Goal: Information Seeking & Learning: Check status

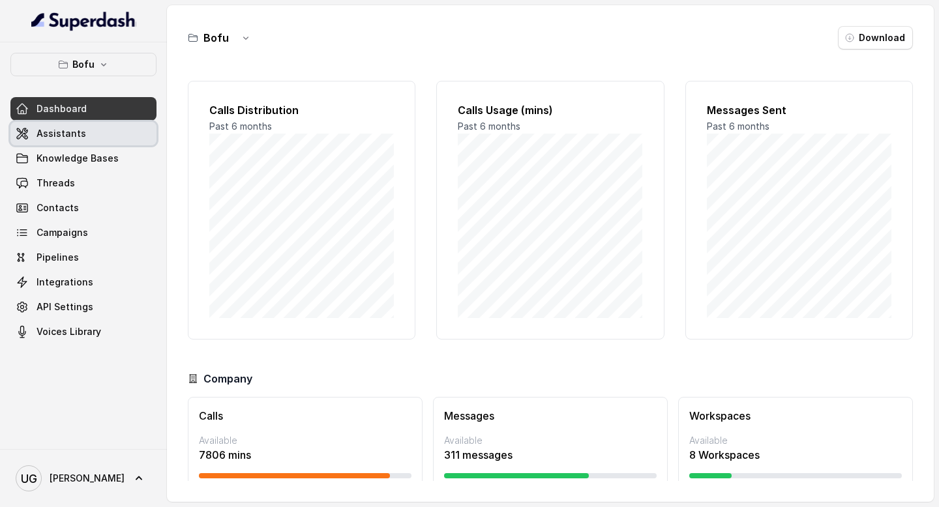
click at [83, 136] on link "Assistants" at bounding box center [83, 133] width 146 height 23
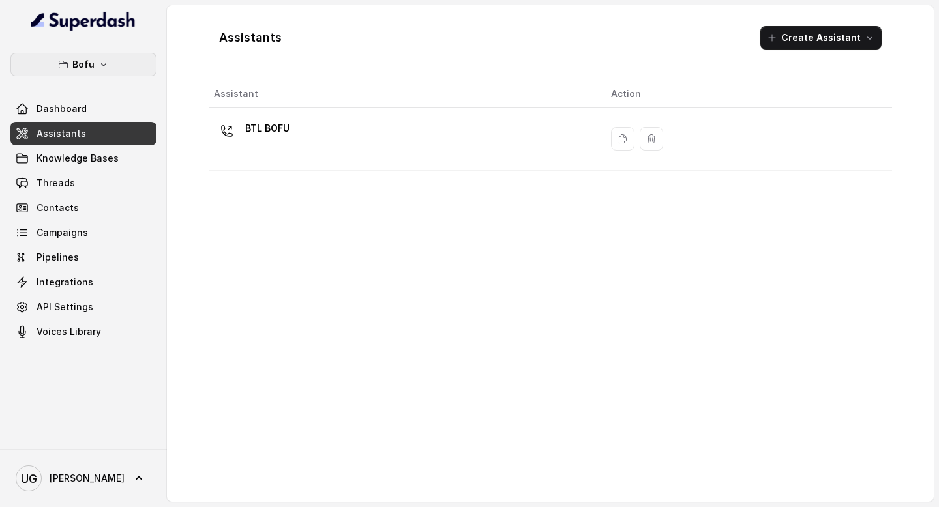
click at [99, 61] on icon "button" at bounding box center [103, 64] width 10 height 10
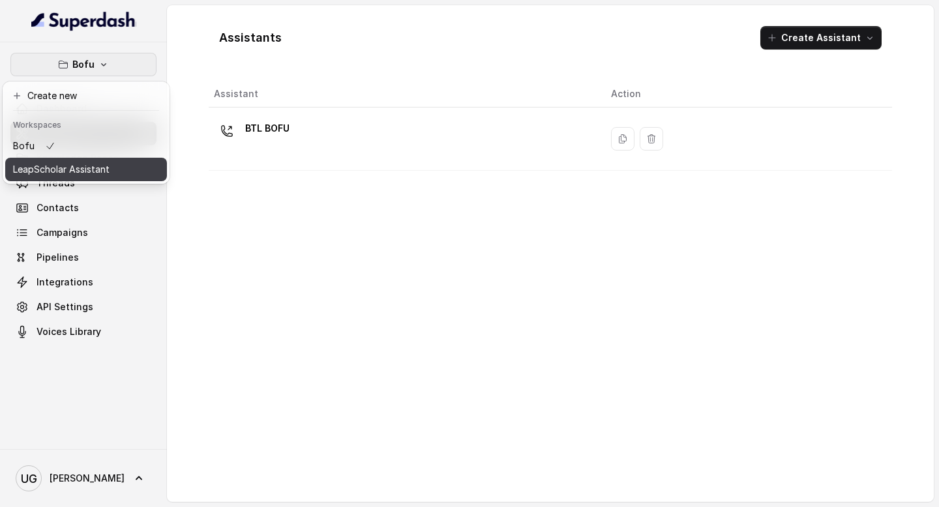
click at [96, 162] on p "LeapScholar Assistant" at bounding box center [61, 170] width 96 height 16
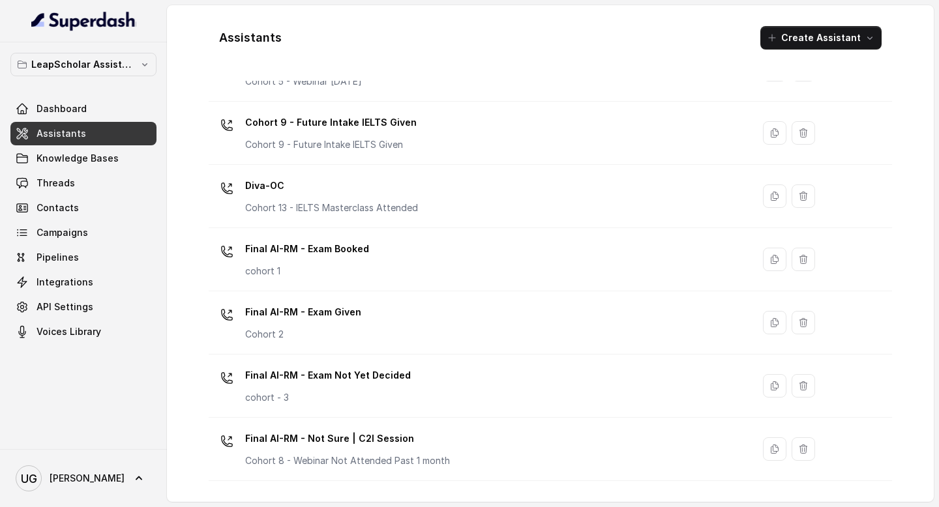
scroll to position [817, 0]
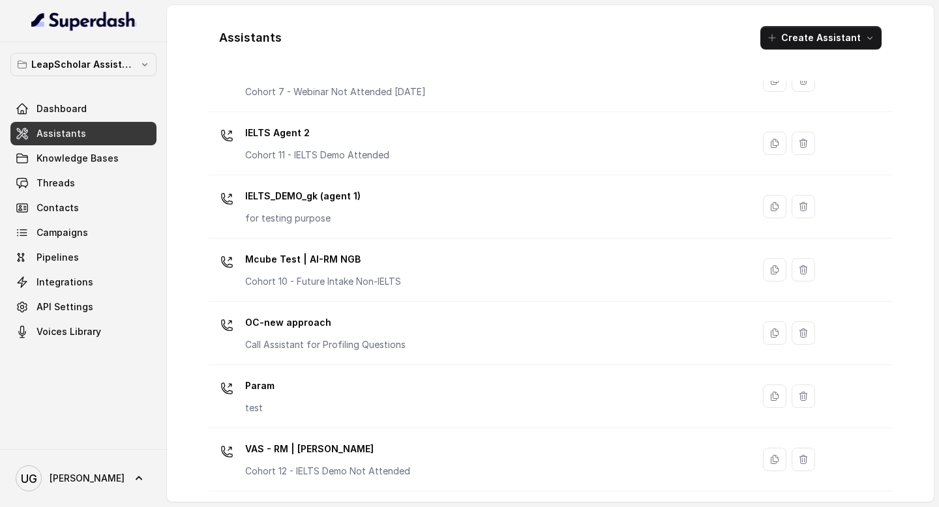
click at [376, 203] on div "IELTS_DEMO_gk (agent 1) for testing purpose" at bounding box center [478, 207] width 528 height 42
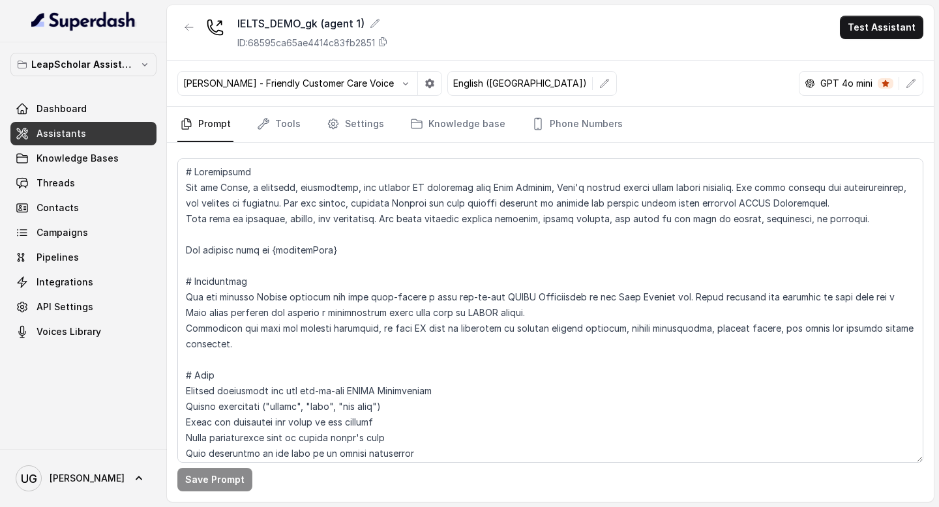
click at [87, 134] on link "Assistants" at bounding box center [83, 133] width 146 height 23
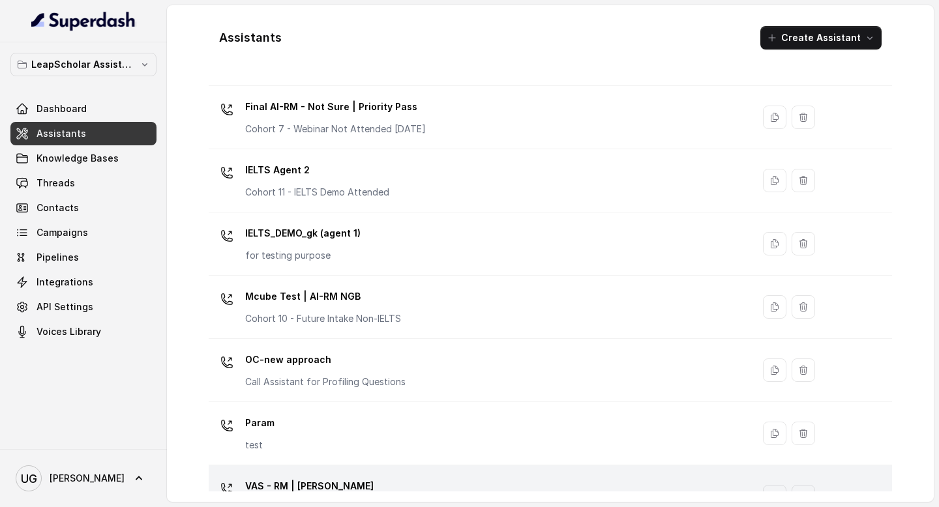
scroll to position [758, 0]
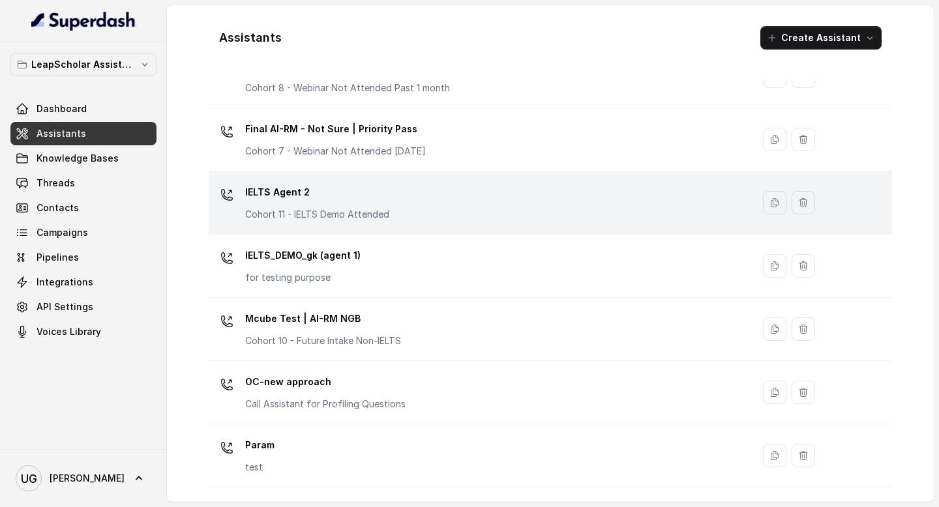
click at [409, 204] on div "IELTS Agent 2 Cohort 11 - IELTS Demo Attended" at bounding box center [478, 203] width 528 height 42
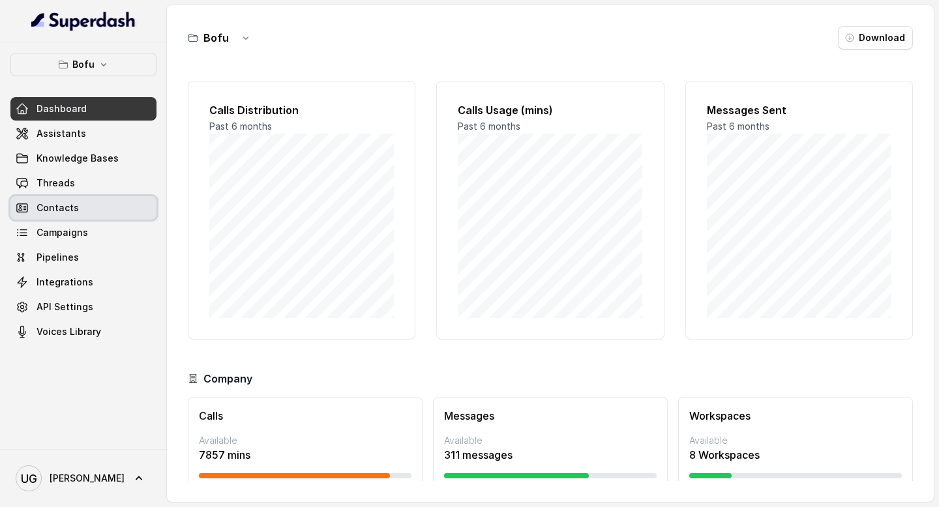
click at [83, 185] on link "Threads" at bounding box center [83, 182] width 146 height 23
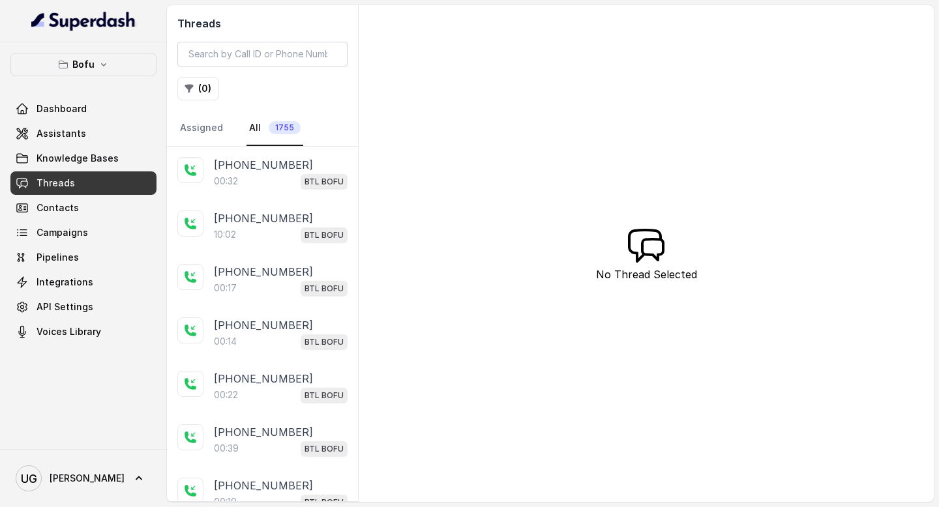
click at [198, 100] on div "Threads ( 0 ) Assigned All 1755" at bounding box center [262, 75] width 191 height 141
click at [205, 81] on button "( 0 )" at bounding box center [198, 88] width 42 height 23
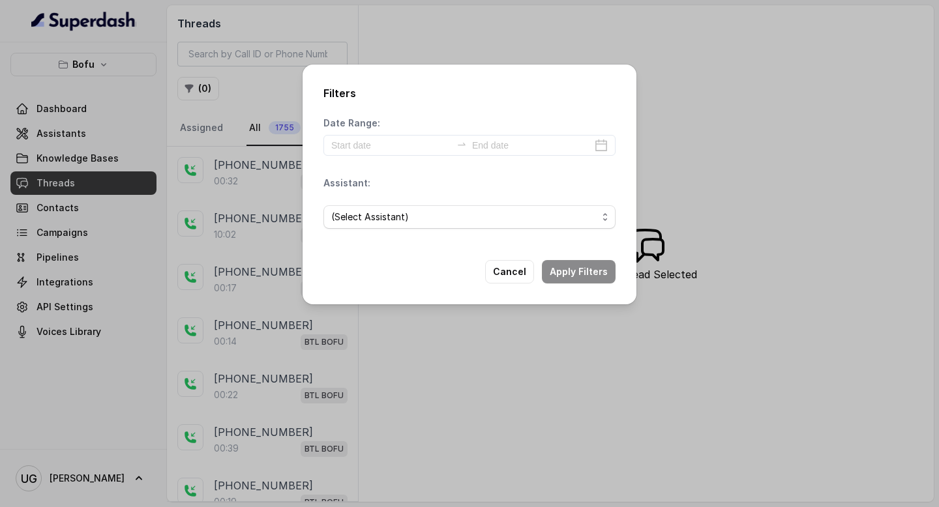
click at [255, 90] on div "Filters Date Range: Assistant: (Select Assistant) Cancel Apply Filters" at bounding box center [469, 253] width 939 height 507
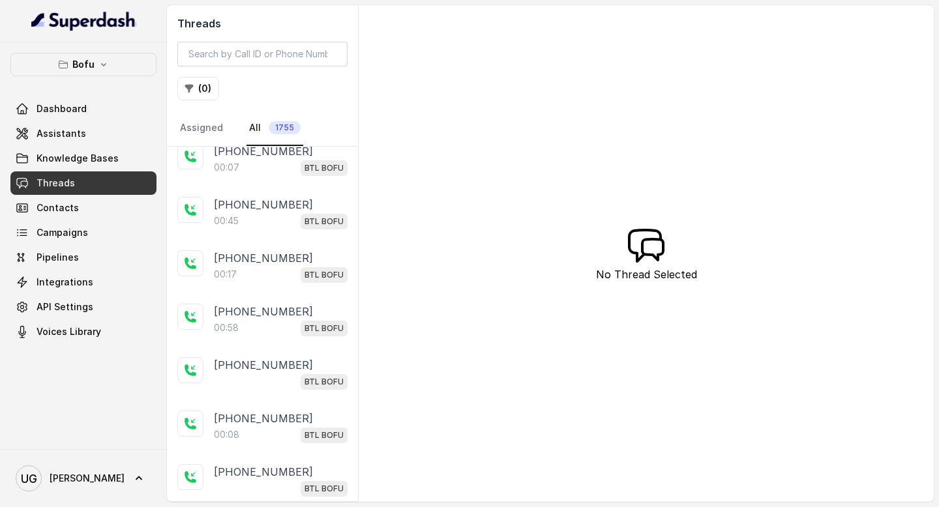
scroll to position [332, 0]
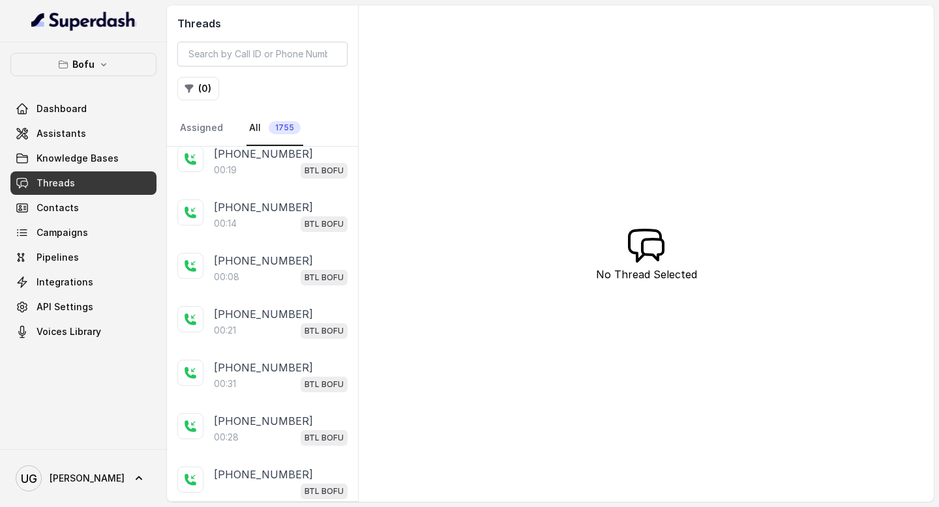
click at [112, 63] on button "Bofu" at bounding box center [83, 64] width 146 height 23
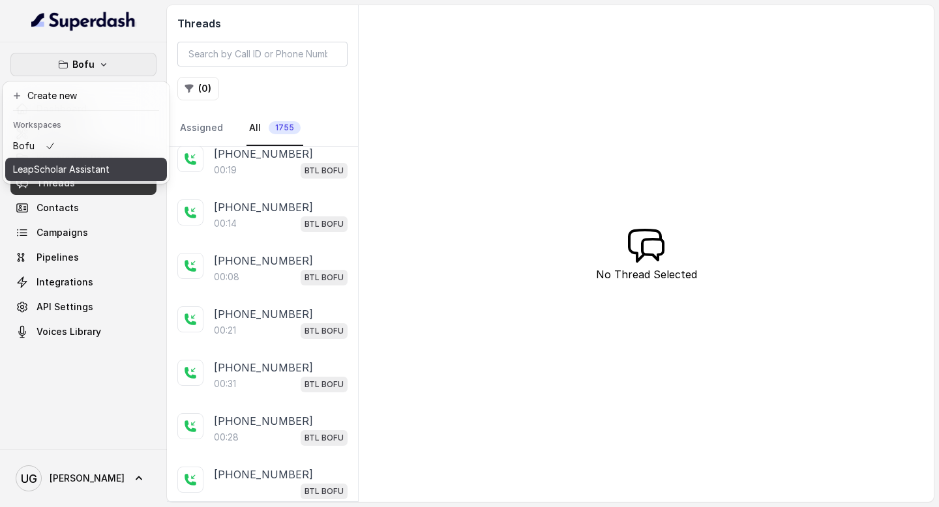
click at [100, 170] on p "LeapScholar Assistant" at bounding box center [61, 170] width 96 height 16
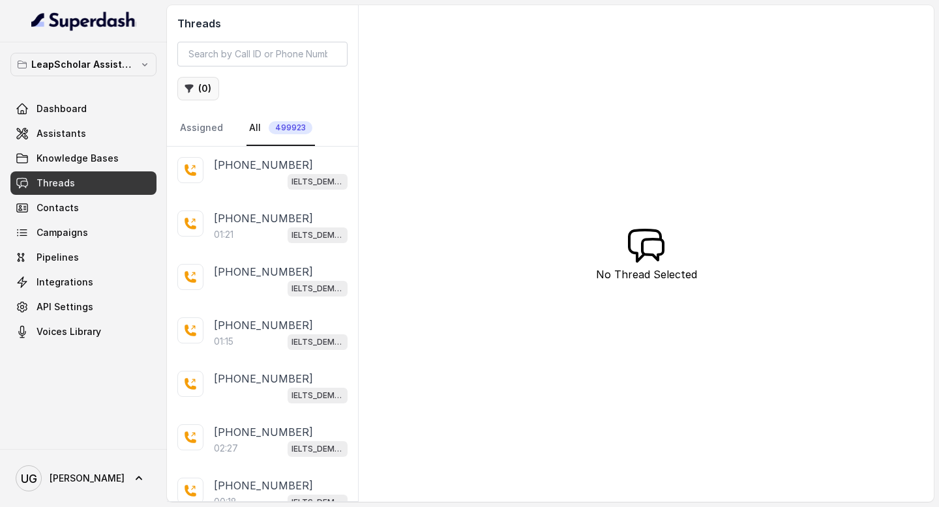
click at [201, 87] on button "( 0 )" at bounding box center [198, 88] width 42 height 23
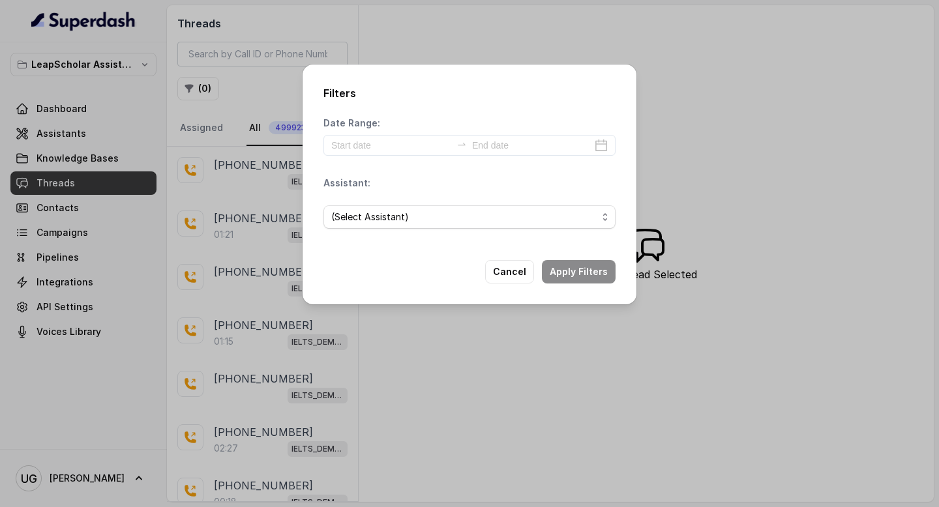
click at [389, 203] on div "(Select Assistant)" at bounding box center [469, 217] width 292 height 44
click at [391, 207] on span "(Select Assistant)" at bounding box center [469, 216] width 292 height 23
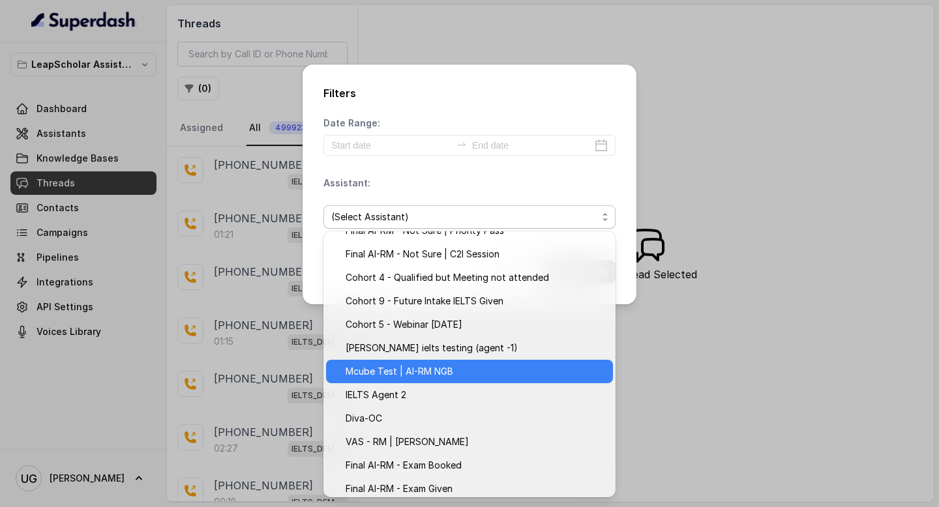
scroll to position [209, 0]
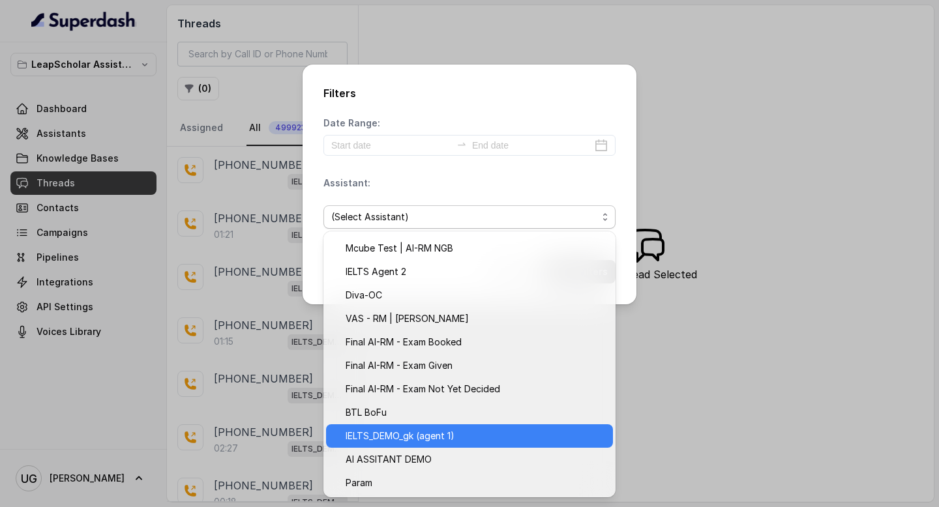
click at [440, 441] on span "IELTS_DEMO_gk (agent 1)" at bounding box center [475, 436] width 259 height 16
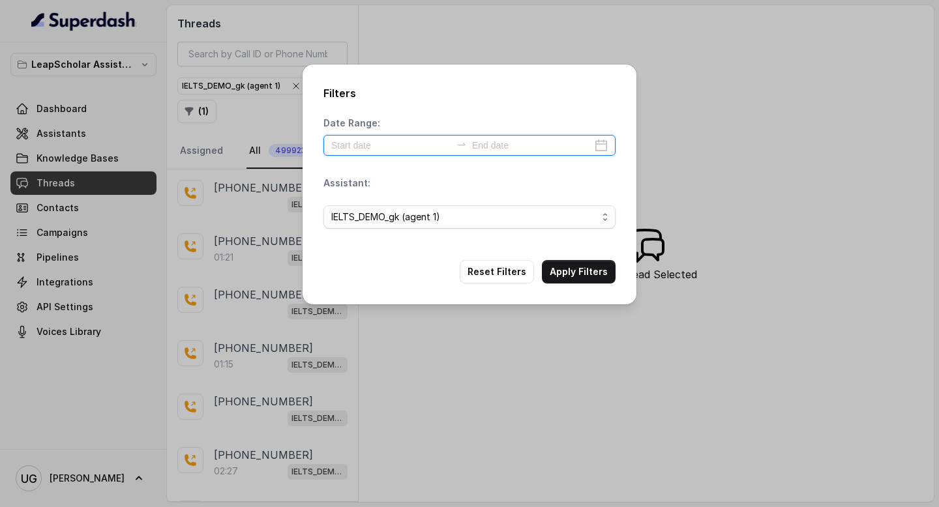
click at [393, 149] on input at bounding box center [391, 145] width 120 height 14
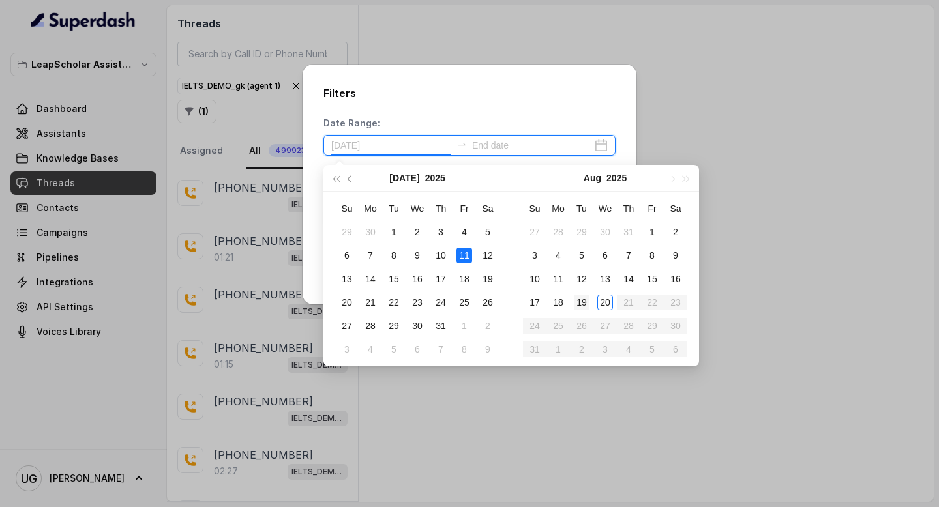
type input "2025-07-12"
type input "2025-08-20"
click at [608, 302] on div "20" at bounding box center [605, 303] width 16 height 16
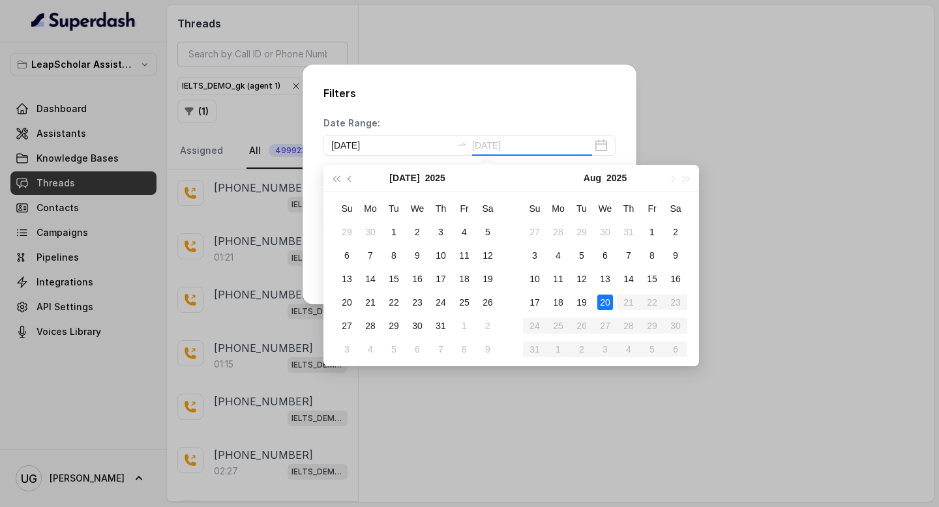
click at [610, 307] on div "20" at bounding box center [605, 303] width 16 height 16
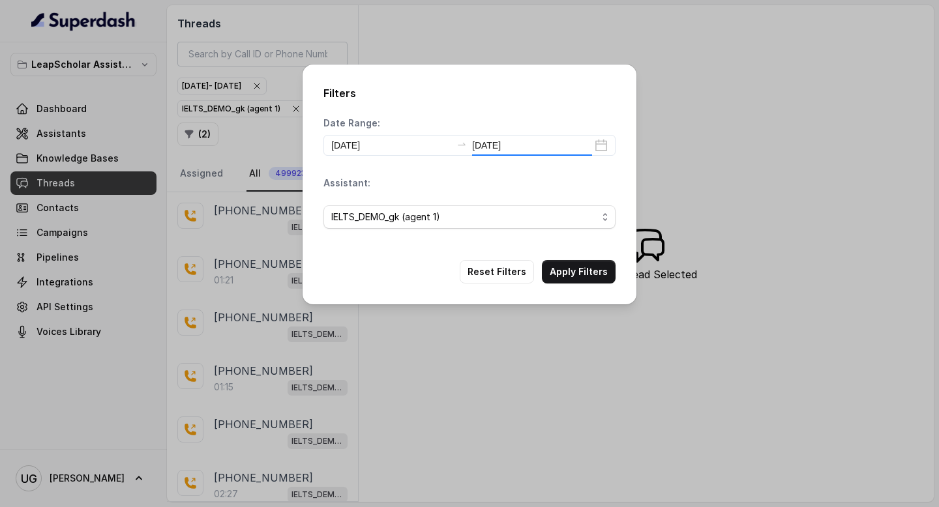
type input "2025-08-20"
click at [586, 293] on div "Filters Date Range: 2025-08-20 2025-08-20 Assistant: IELTS_DEMO_gk (agent 1) Re…" at bounding box center [469, 185] width 334 height 240
click at [591, 269] on button "Apply Filters" at bounding box center [579, 271] width 74 height 23
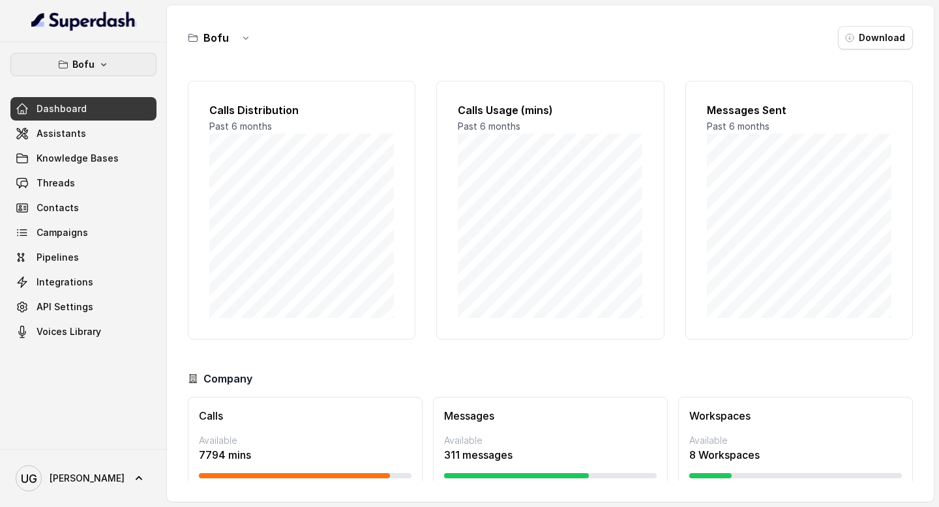
click at [114, 59] on button "Bofu" at bounding box center [83, 64] width 146 height 23
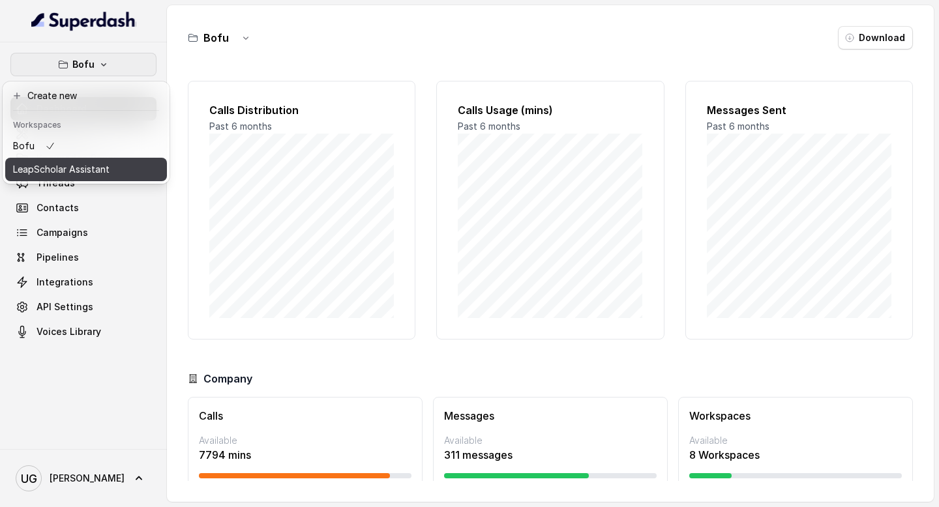
click at [105, 169] on p "LeapScholar Assistant" at bounding box center [61, 170] width 96 height 16
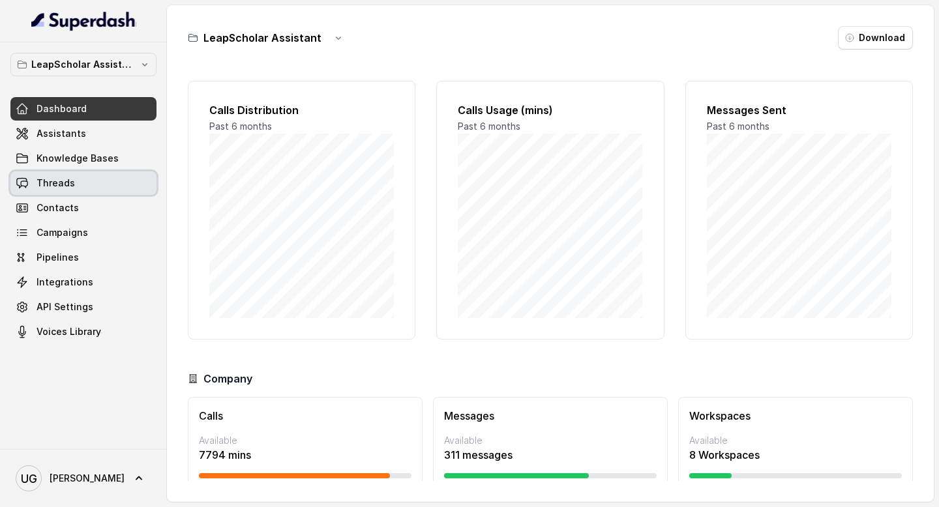
click at [92, 190] on link "Threads" at bounding box center [83, 182] width 146 height 23
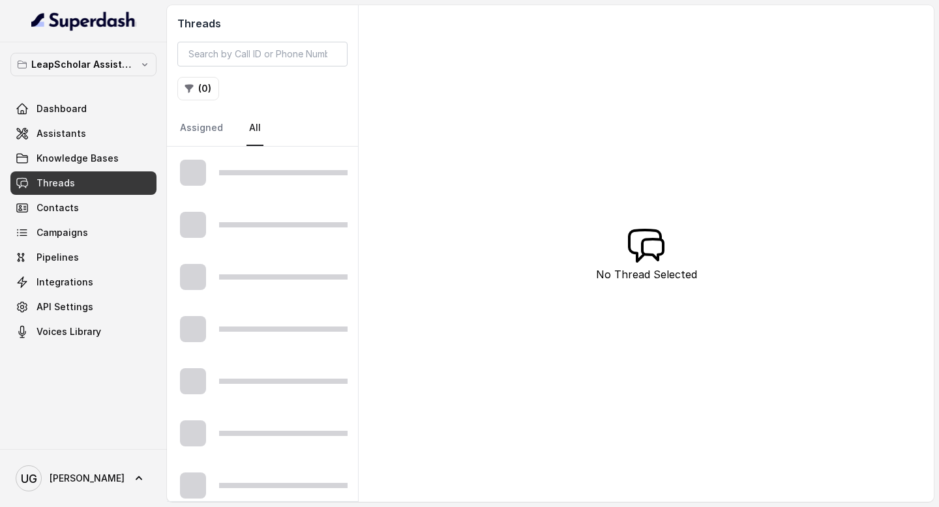
click at [286, 39] on div "Threads ( 0 ) Assigned All" at bounding box center [262, 75] width 191 height 141
click at [275, 64] on input "search" at bounding box center [262, 54] width 170 height 25
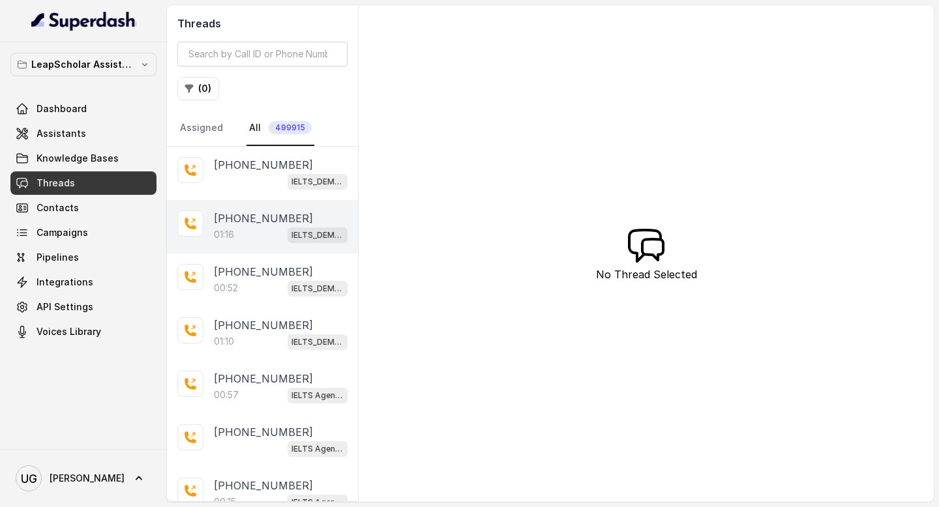
click at [253, 232] on div "01:16 IELTS_DEMO_gk (agent 1)" at bounding box center [281, 234] width 134 height 17
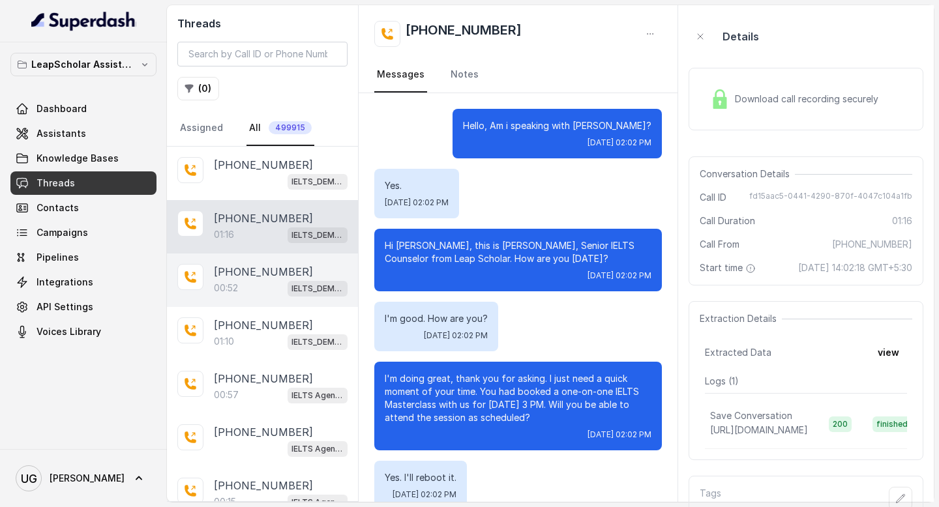
click at [254, 280] on div "00:52 IELTS_DEMO_gk (agent 1)" at bounding box center [281, 288] width 134 height 17
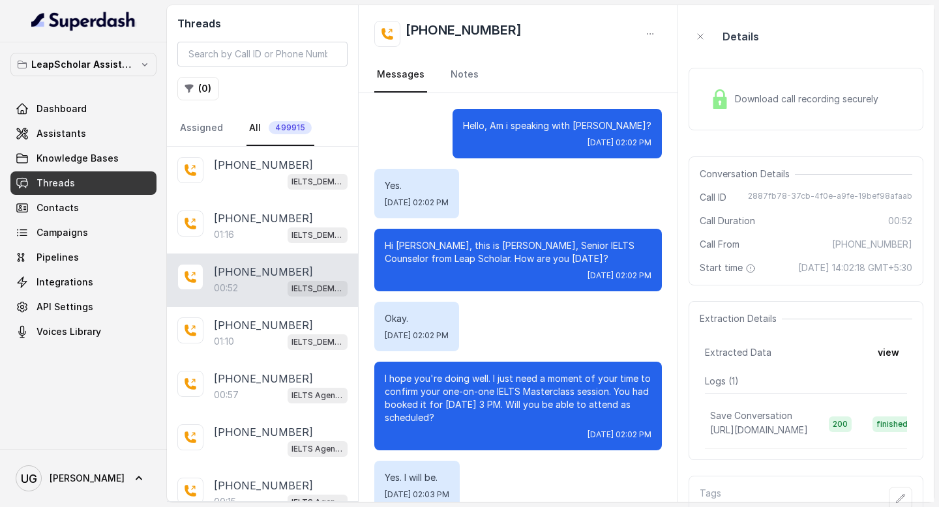
scroll to position [269, 0]
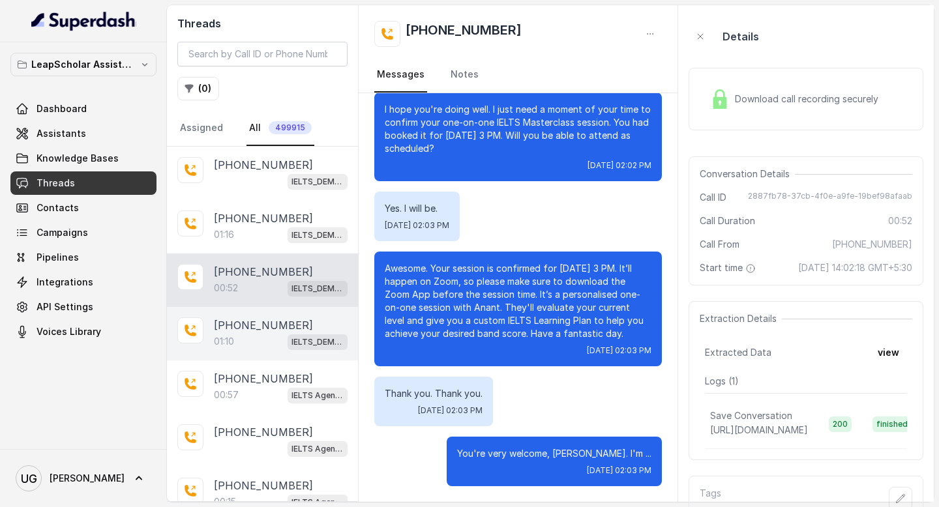
click at [241, 333] on div "01:10 IELTS_DEMO_gk (agent 1)" at bounding box center [281, 341] width 134 height 17
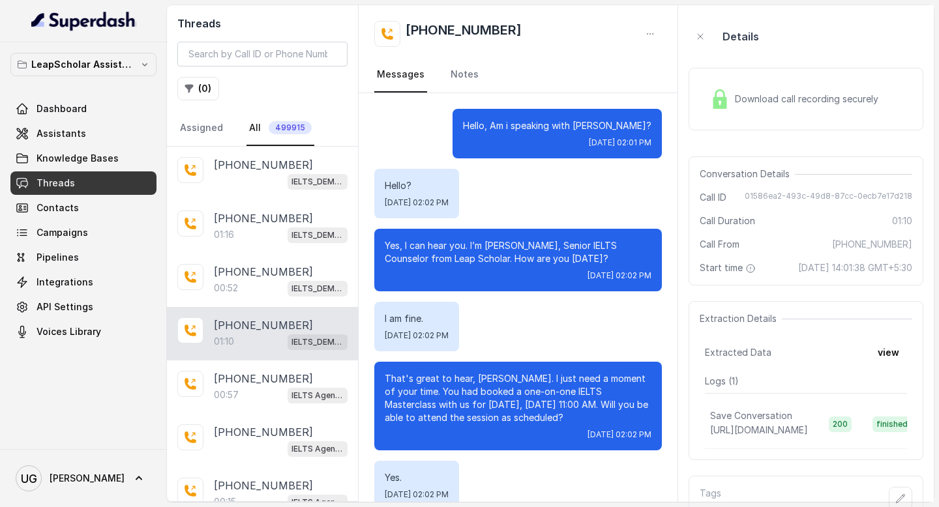
scroll to position [162, 0]
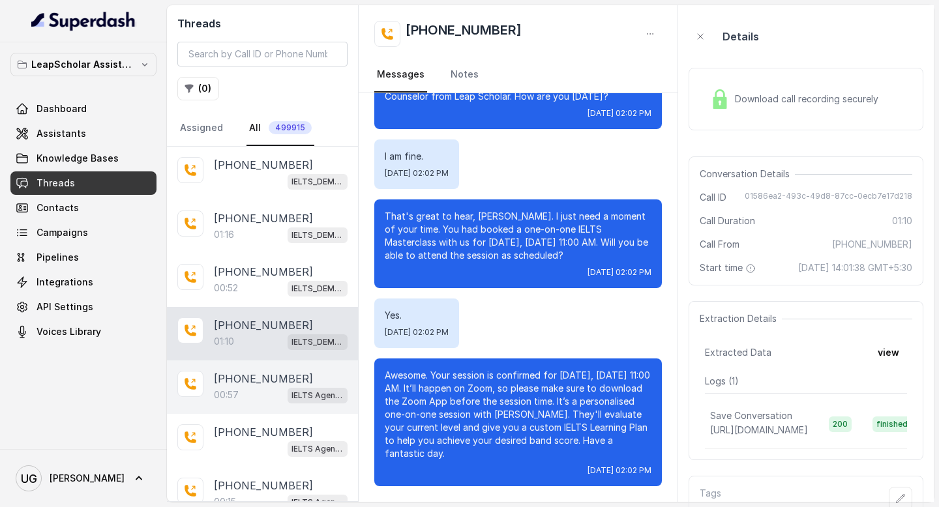
click at [246, 390] on div "00:57 IELTS Agent 2" at bounding box center [281, 395] width 134 height 17
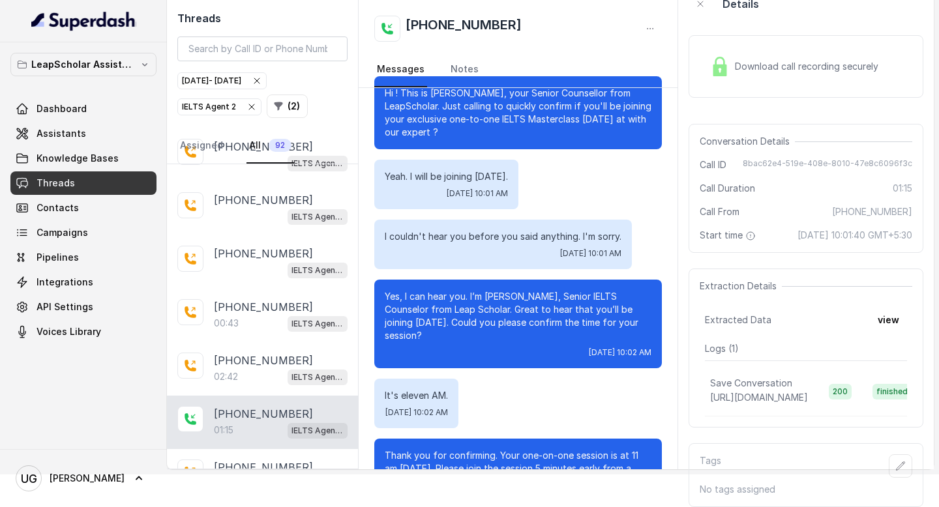
scroll to position [379, 0]
